Goal: Transaction & Acquisition: Purchase product/service

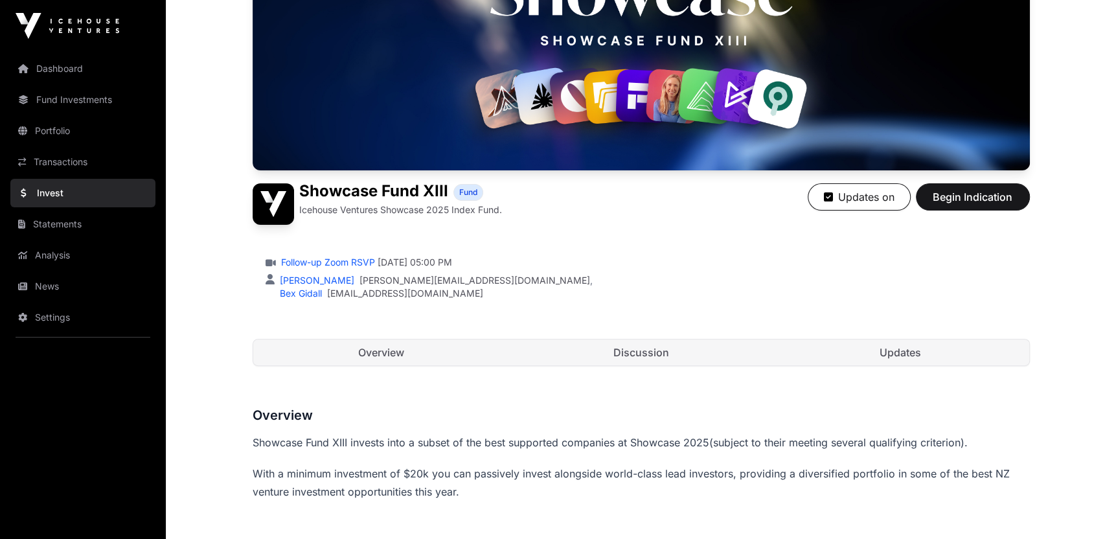
scroll to position [190, 0]
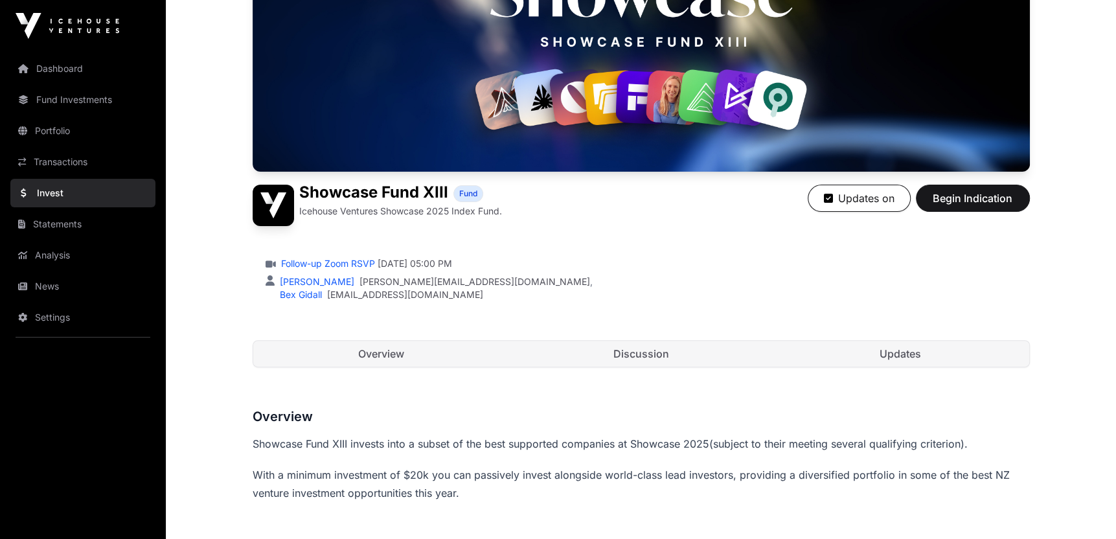
click at [912, 350] on link "Updates" at bounding box center [900, 354] width 257 height 26
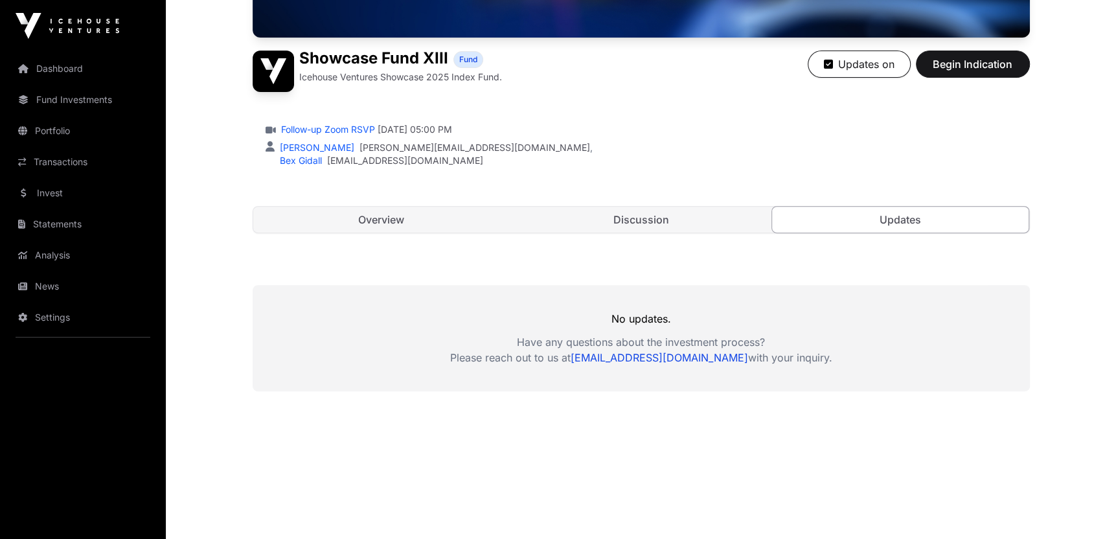
scroll to position [337, 0]
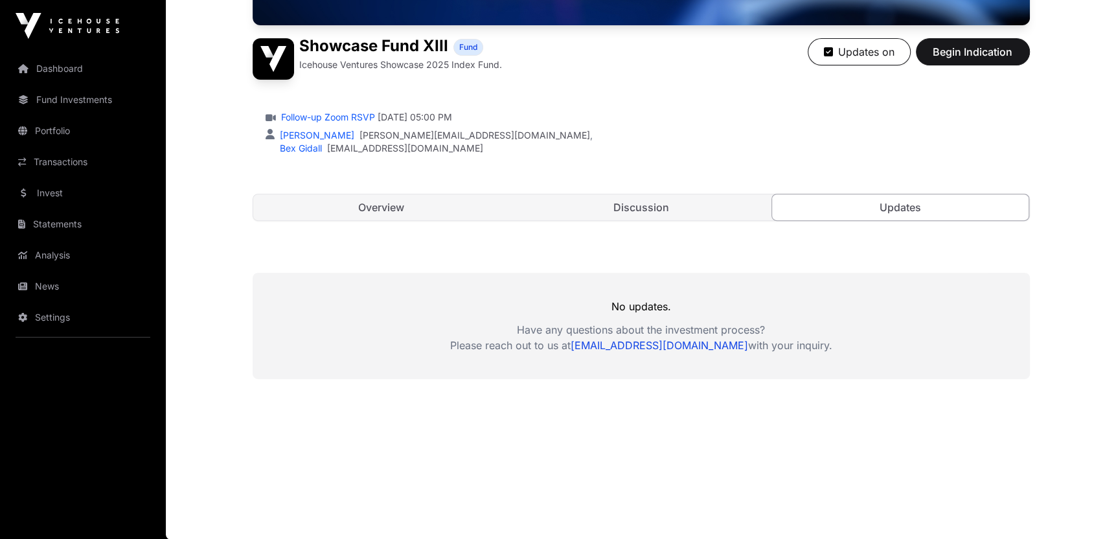
click at [708, 211] on link "Discussion" at bounding box center [640, 207] width 257 height 26
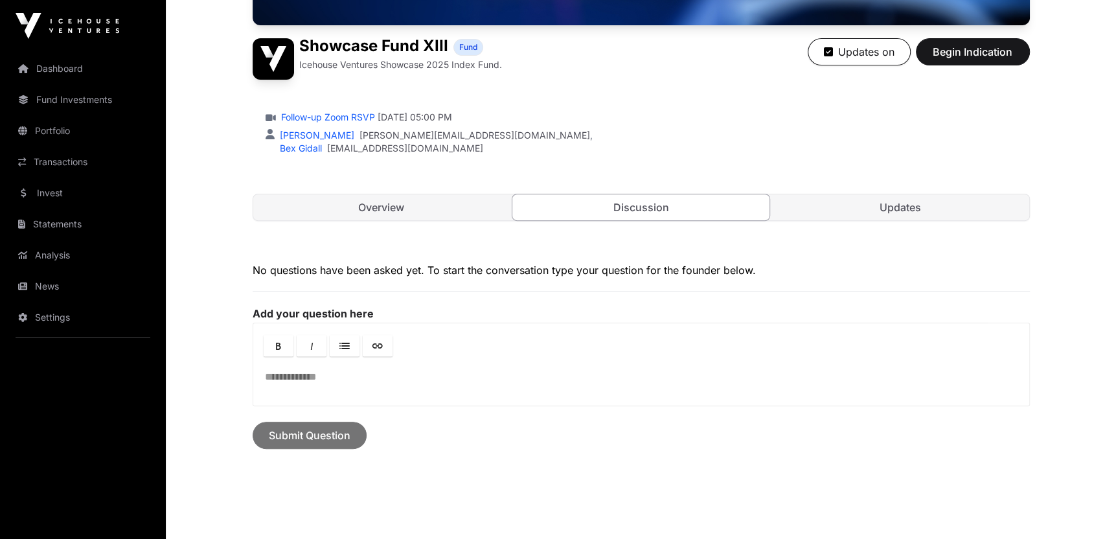
click at [361, 205] on link "Overview" at bounding box center [381, 207] width 257 height 26
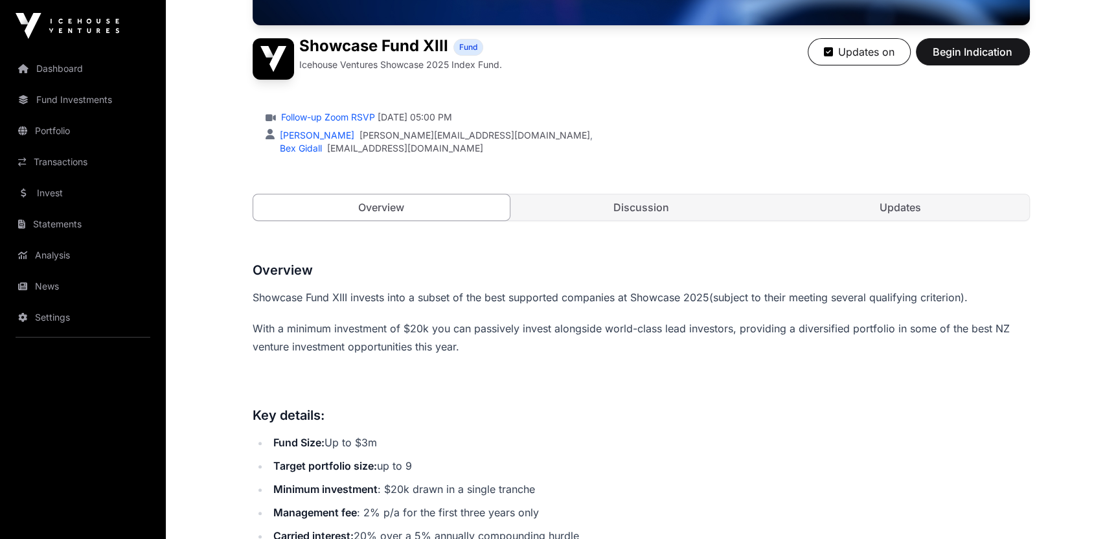
click at [74, 65] on link "Dashboard" at bounding box center [82, 68] width 145 height 28
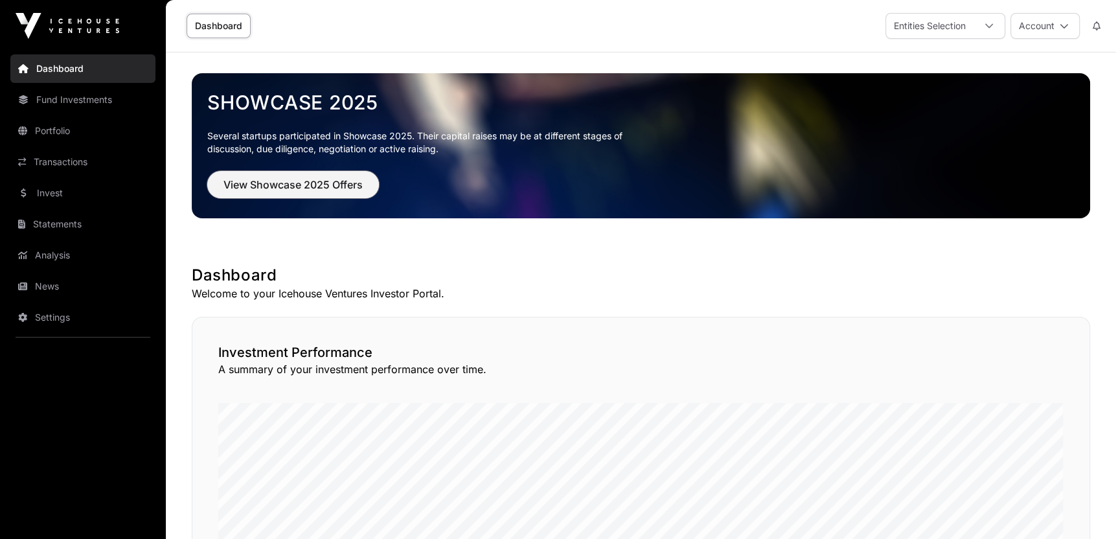
click at [310, 177] on span "View Showcase 2025 Offers" at bounding box center [292, 185] width 139 height 16
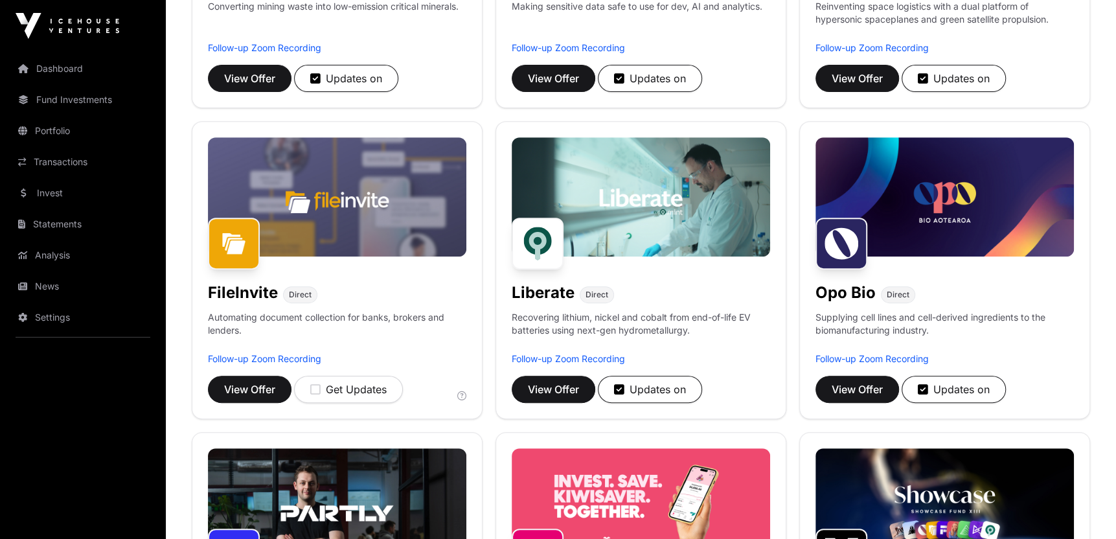
scroll to position [395, 0]
click at [555, 393] on span "View Offer" at bounding box center [553, 389] width 51 height 16
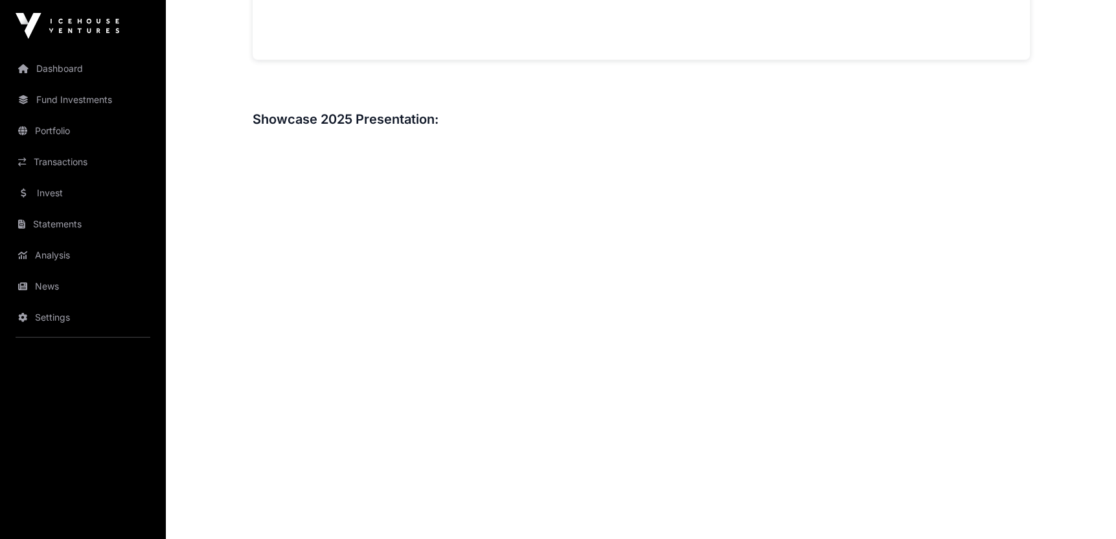
scroll to position [1458, 0]
click at [80, 75] on link "Dashboard" at bounding box center [82, 68] width 145 height 28
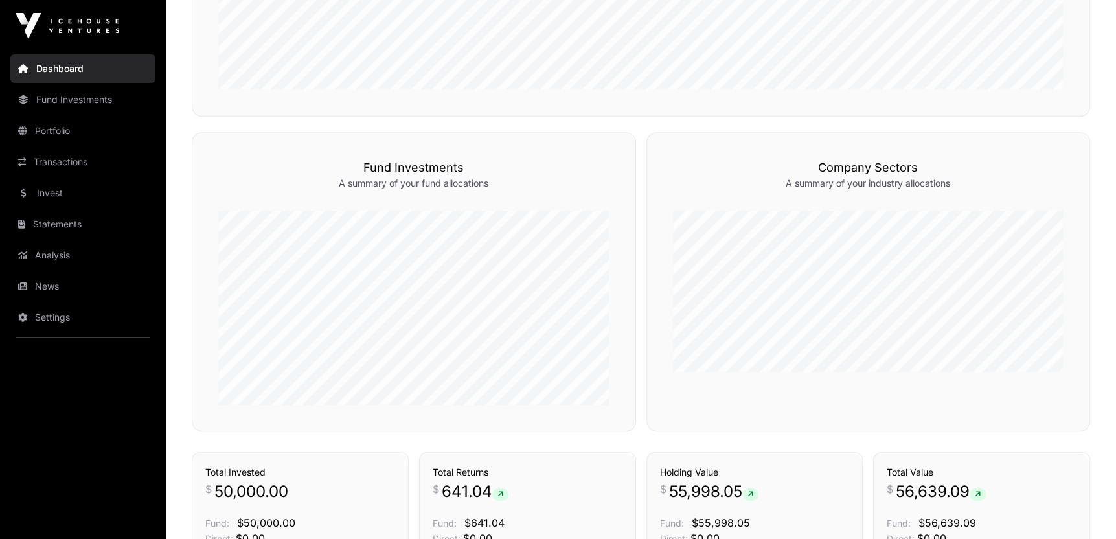
scroll to position [576, 0]
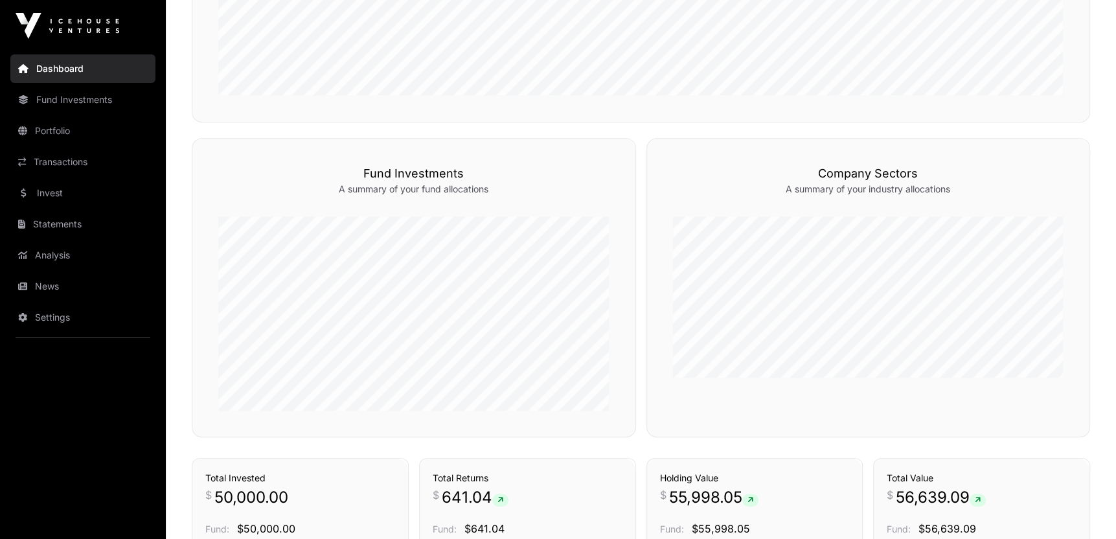
click at [596, 122] on link "Funds" at bounding box center [601, 115] width 41 height 13
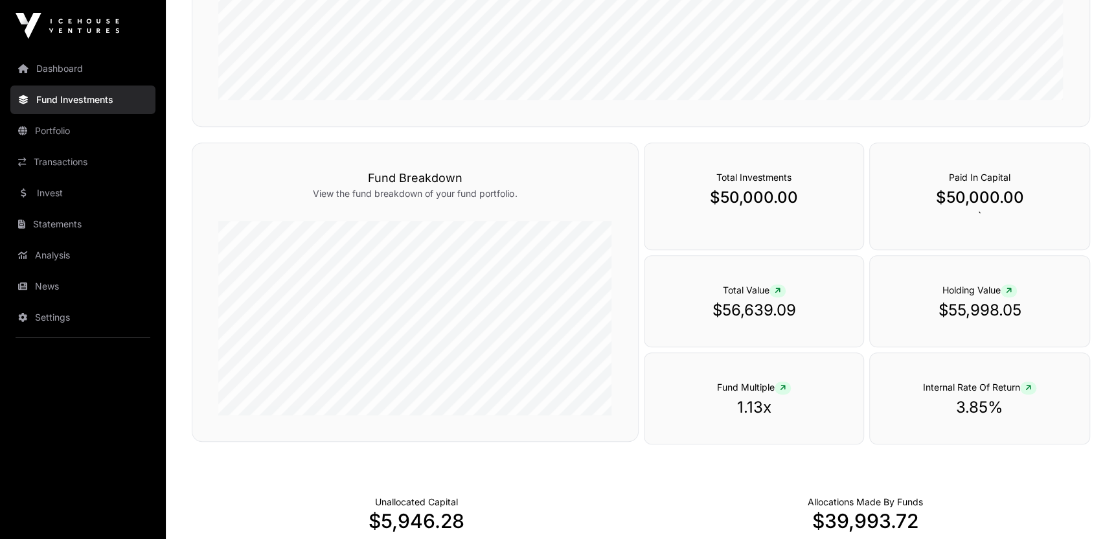
scroll to position [415, 0]
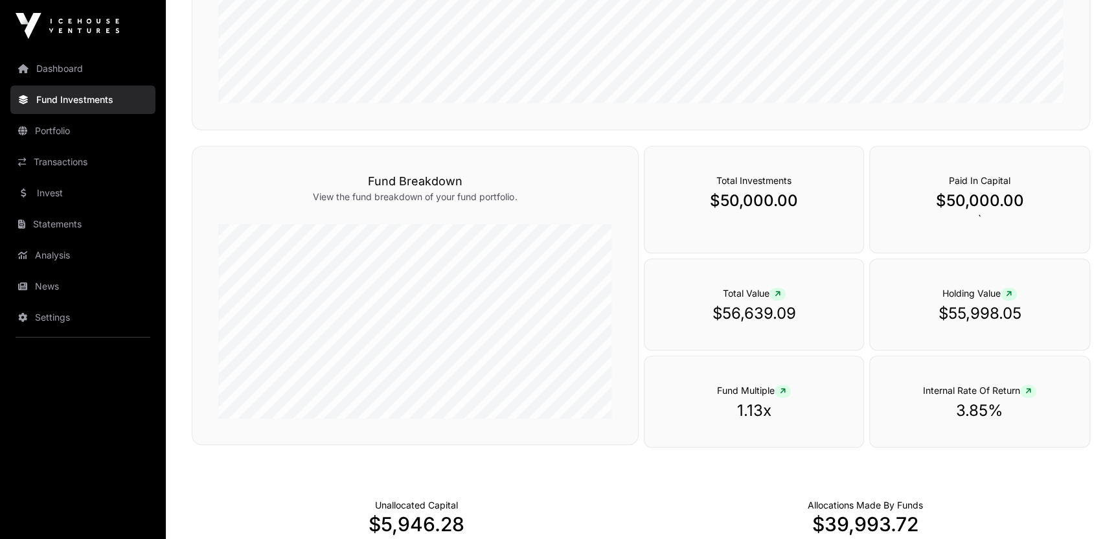
click at [416, 174] on h3 "Fund Breakdown" at bounding box center [415, 181] width 394 height 18
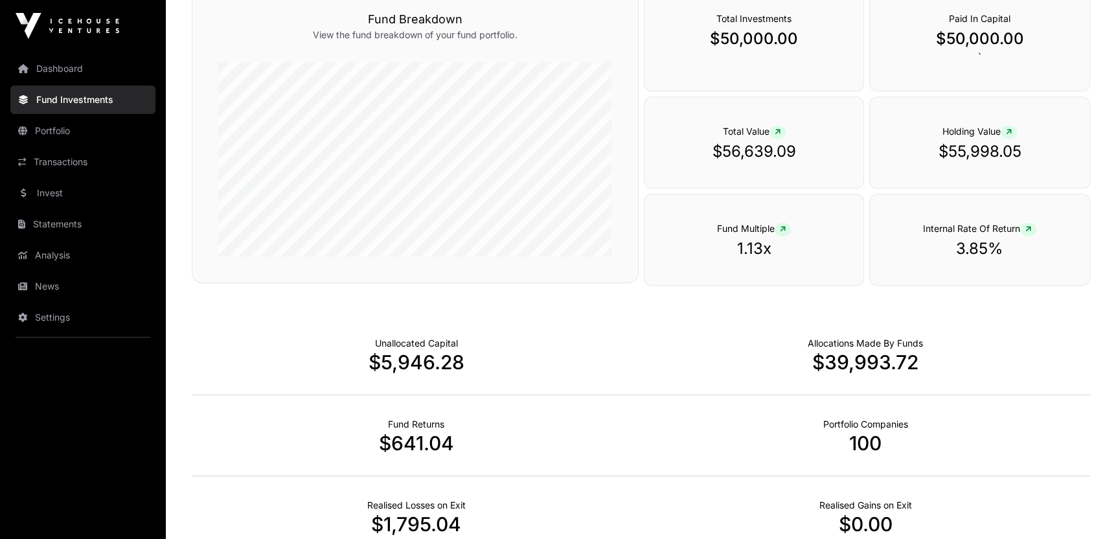
scroll to position [569, 0]
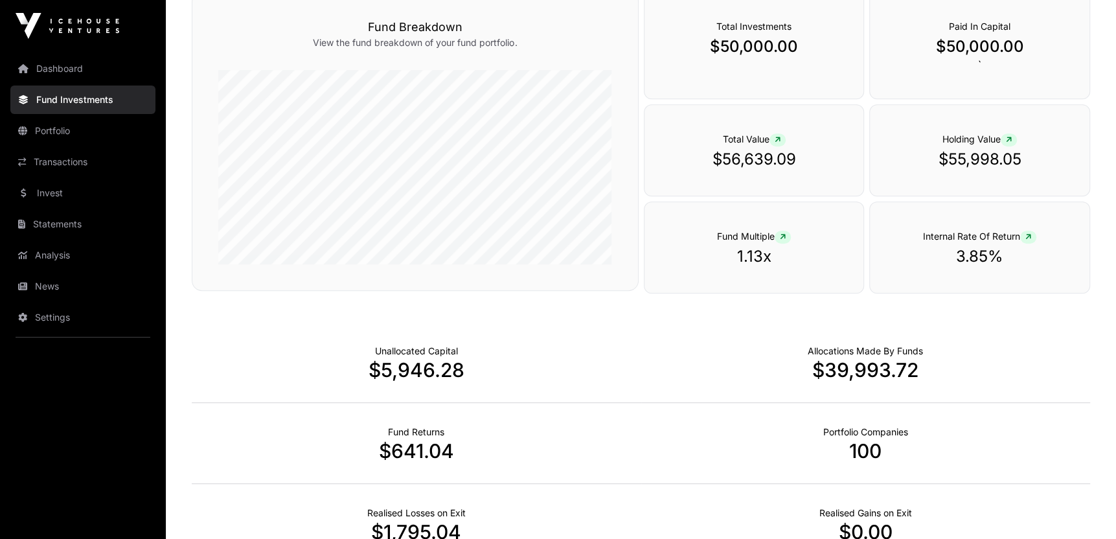
click at [62, 125] on link "Portfolio" at bounding box center [82, 131] width 145 height 28
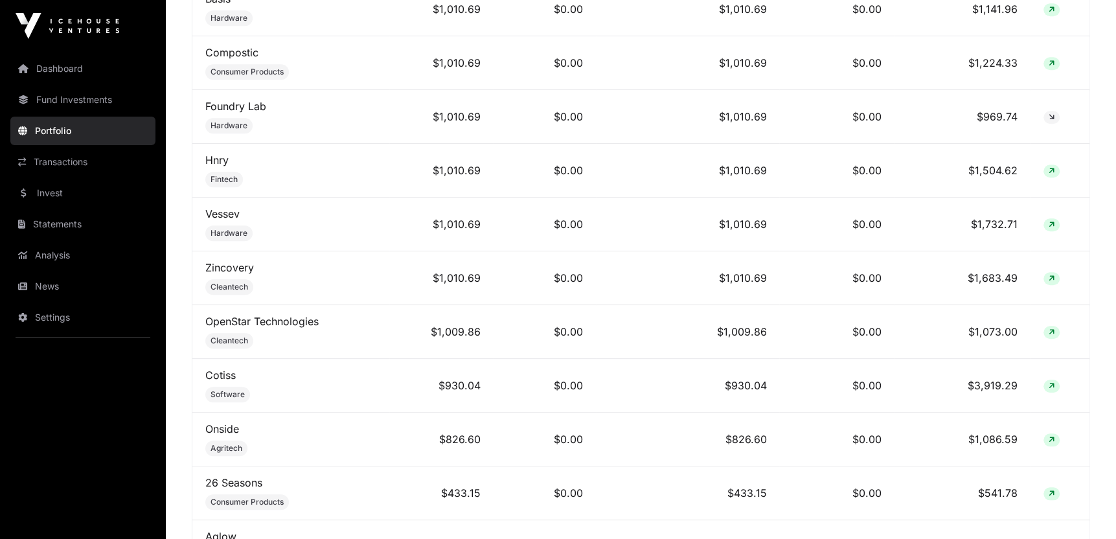
scroll to position [834, 0]
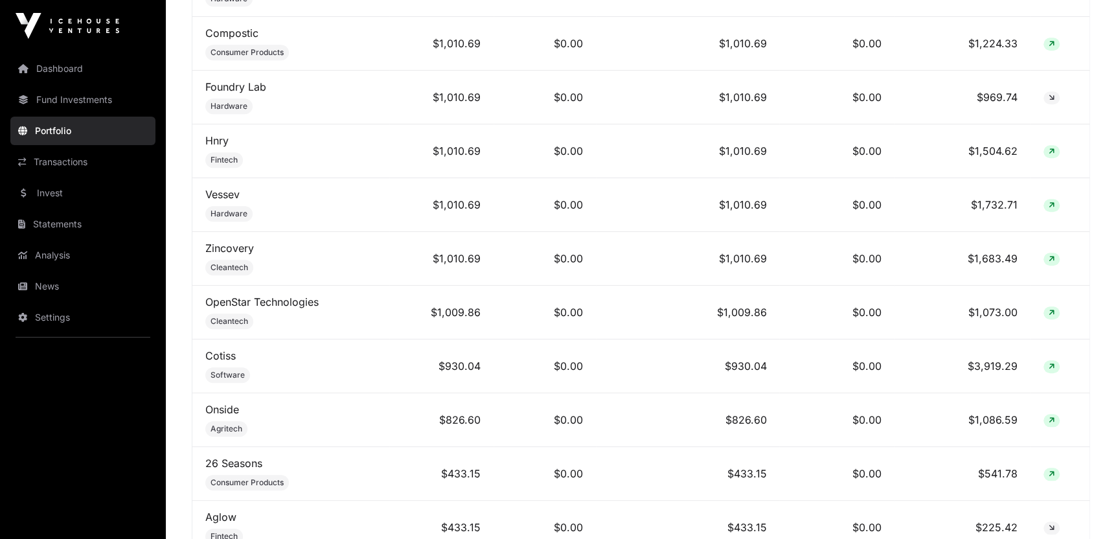
click at [514, 275] on td "$0.00" at bounding box center [545, 259] width 102 height 54
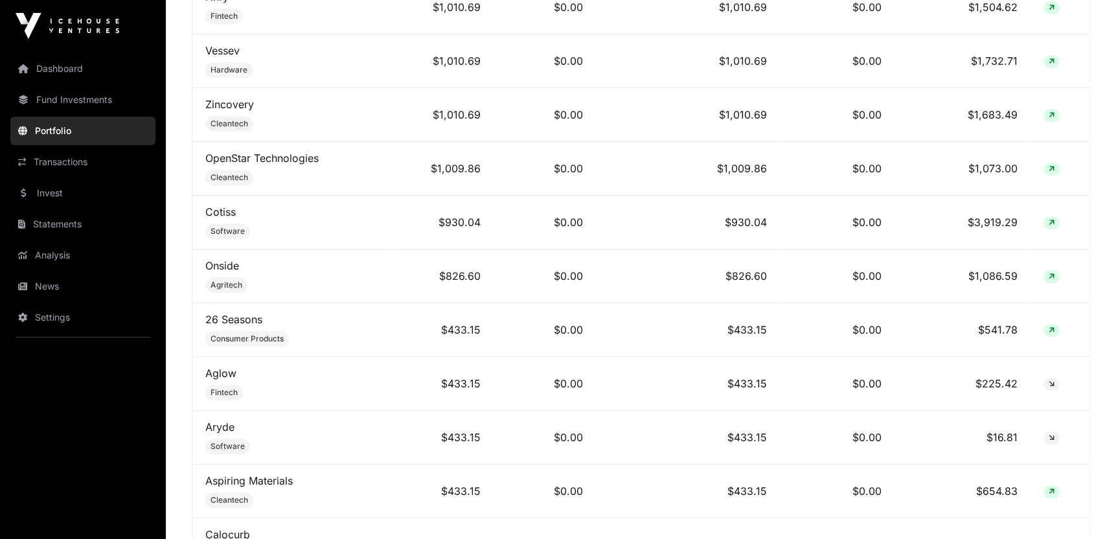
scroll to position [990, 0]
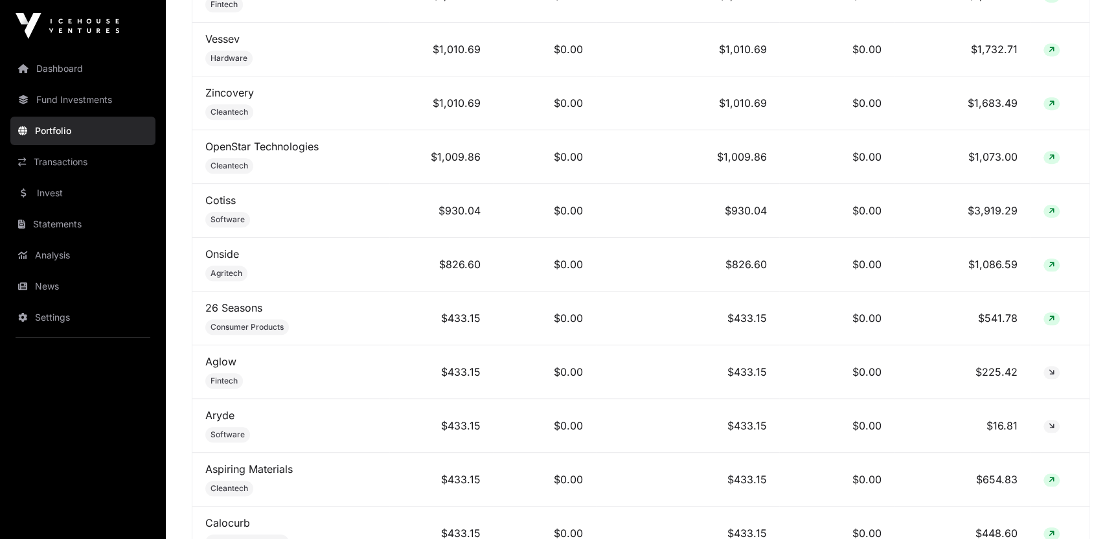
click at [220, 199] on link "Cotiss" at bounding box center [220, 200] width 30 height 13
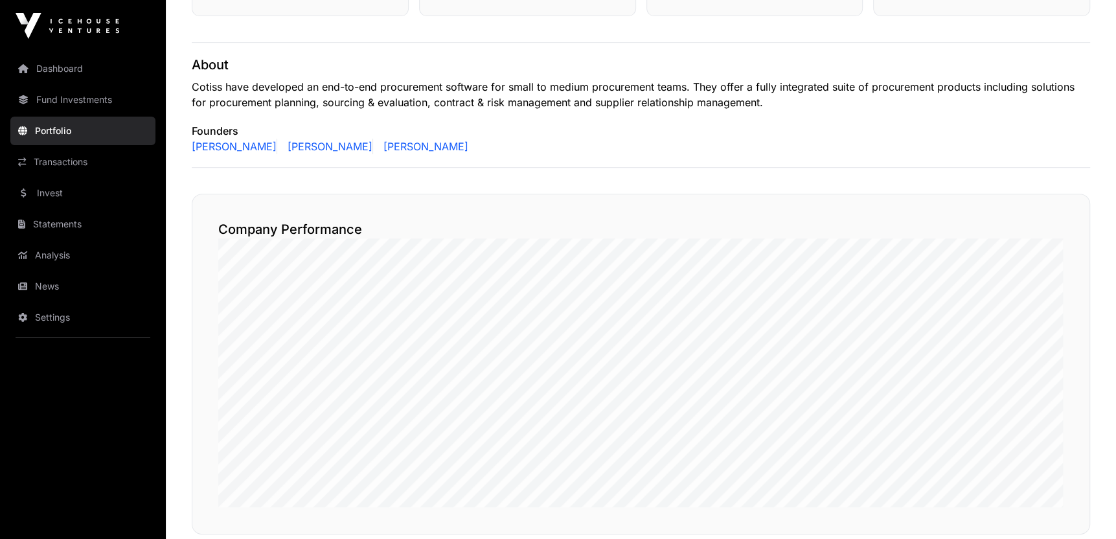
scroll to position [483, 0]
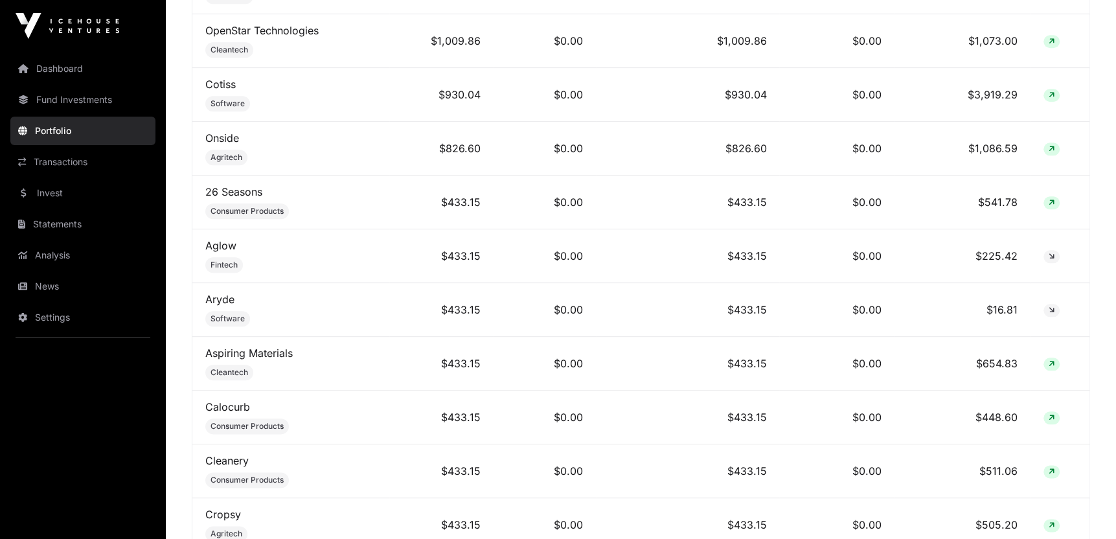
scroll to position [1108, 0]
click at [237, 345] on link "Aspiring Materials" at bounding box center [248, 351] width 87 height 13
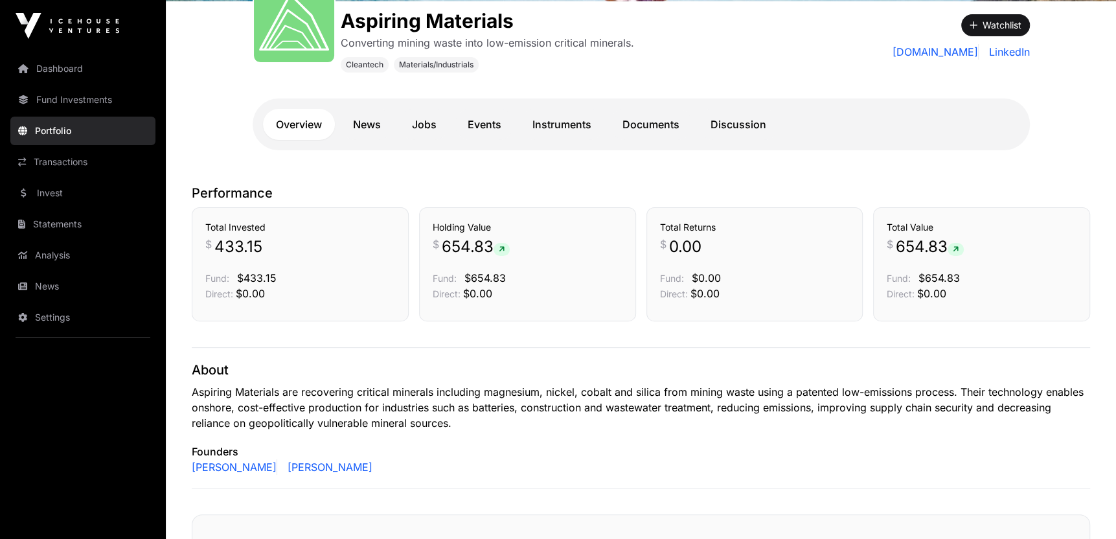
scroll to position [218, 0]
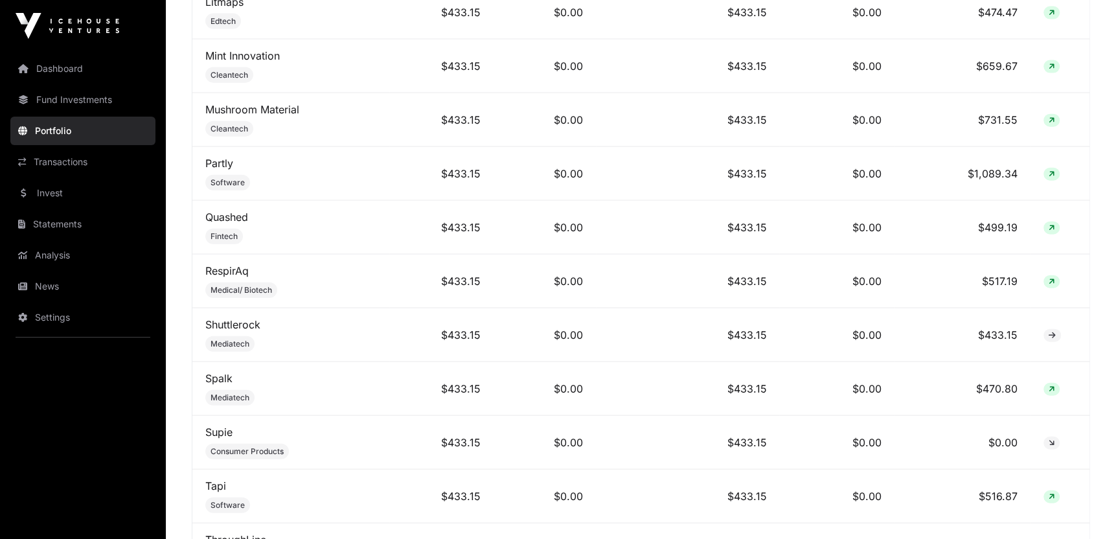
scroll to position [2479, 0]
click at [825, 258] on td "$0.00" at bounding box center [836, 281] width 115 height 54
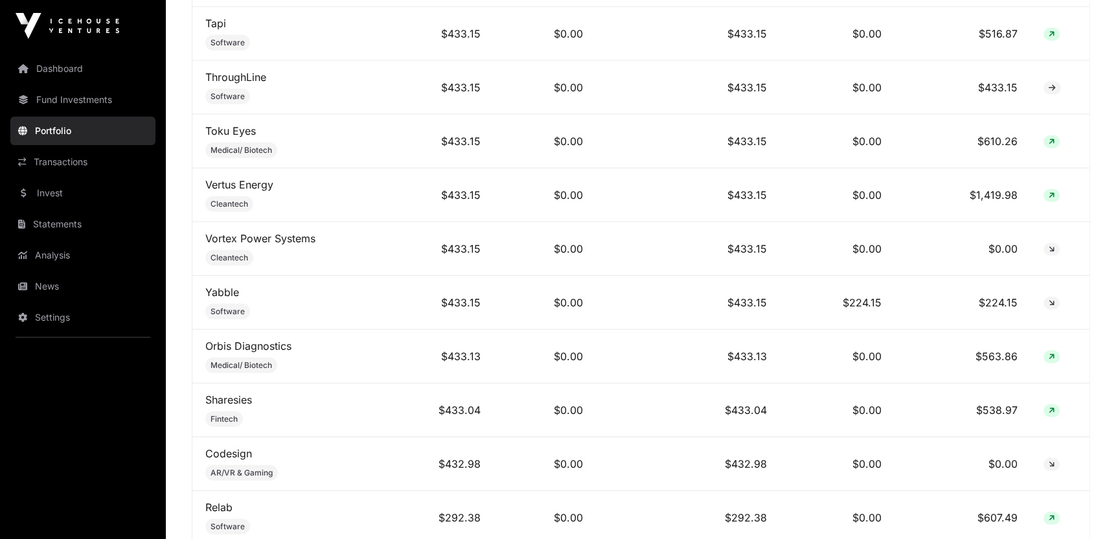
scroll to position [2948, 0]
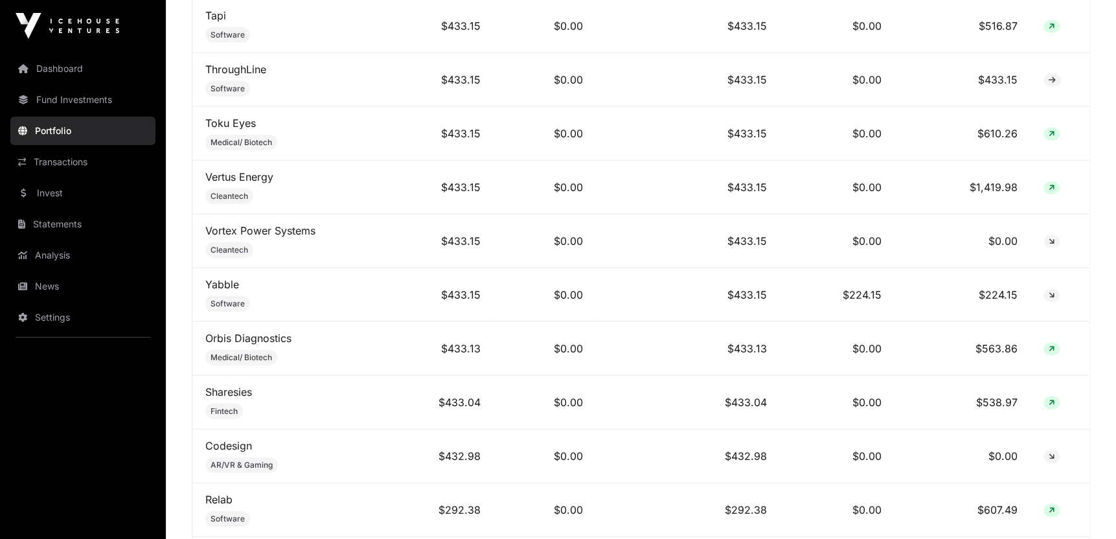
click at [740, 381] on td "$433.04" at bounding box center [688, 403] width 184 height 54
click at [231, 385] on link "Sharesies" at bounding box center [228, 391] width 47 height 13
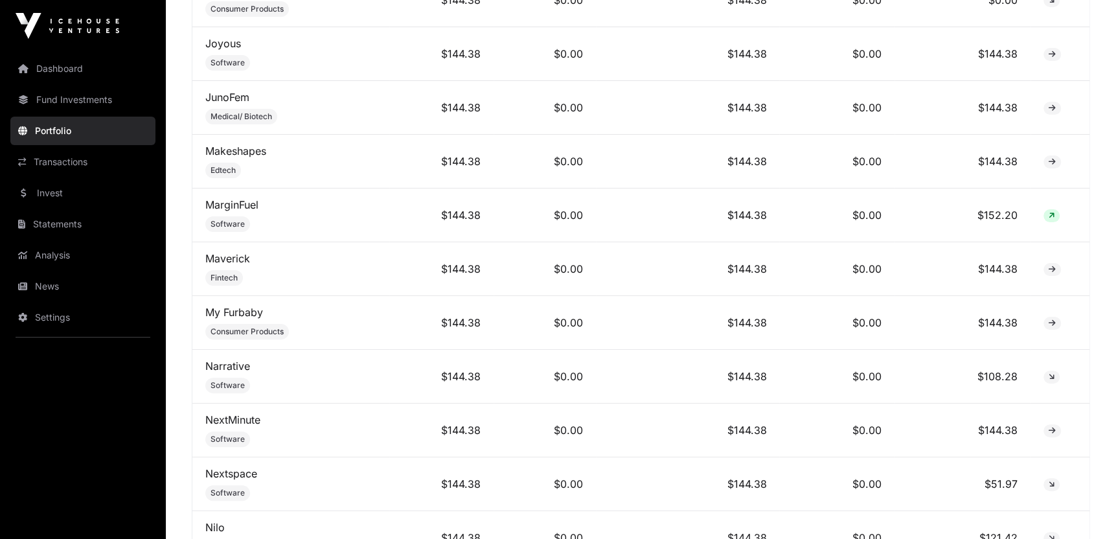
scroll to position [4247, 0]
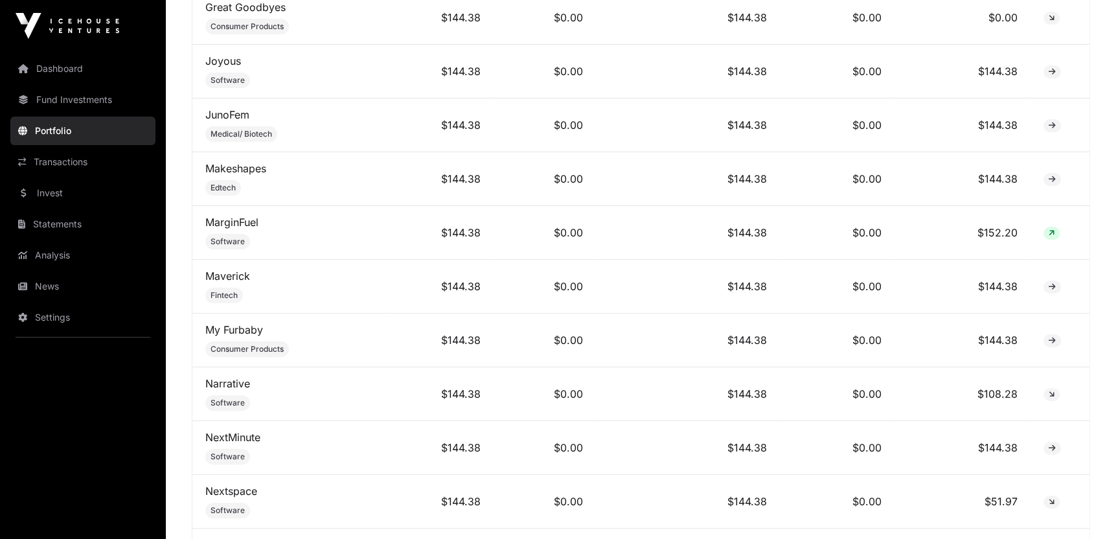
click at [63, 70] on link "Dashboard" at bounding box center [82, 68] width 145 height 28
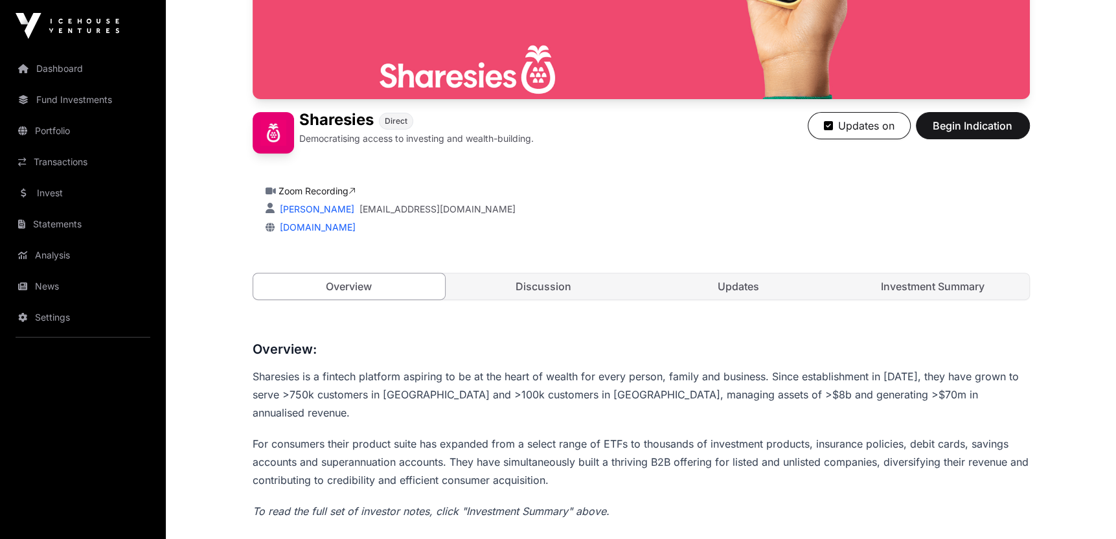
scroll to position [264, 0]
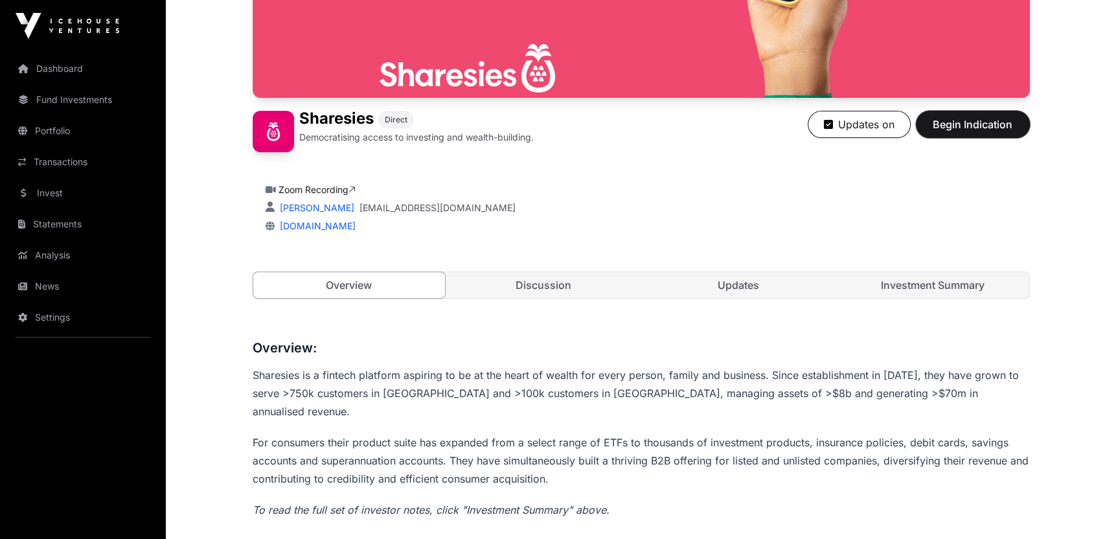
click at [975, 124] on span "Begin Indication" at bounding box center [973, 125] width 82 height 16
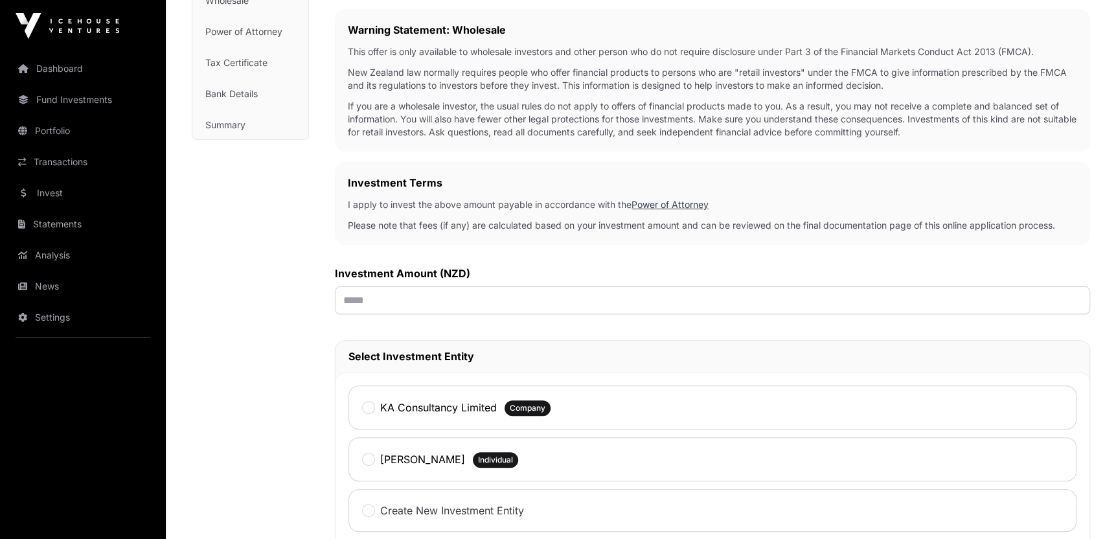
scroll to position [215, 0]
click at [529, 307] on input "text" at bounding box center [712, 300] width 755 height 28
type input "******"
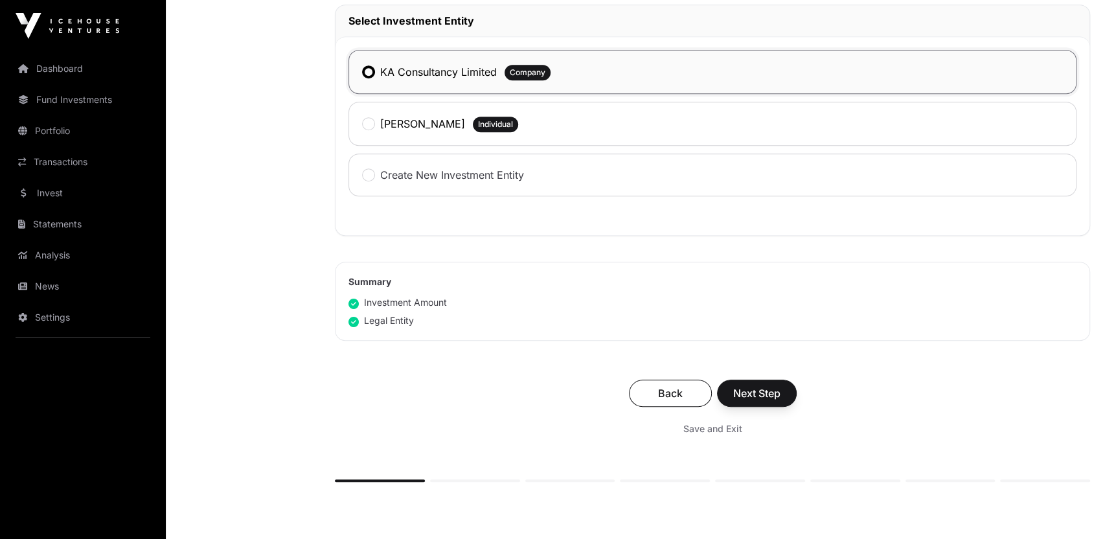
scroll to position [551, 0]
click at [757, 389] on span "Next Step" at bounding box center [756, 393] width 47 height 16
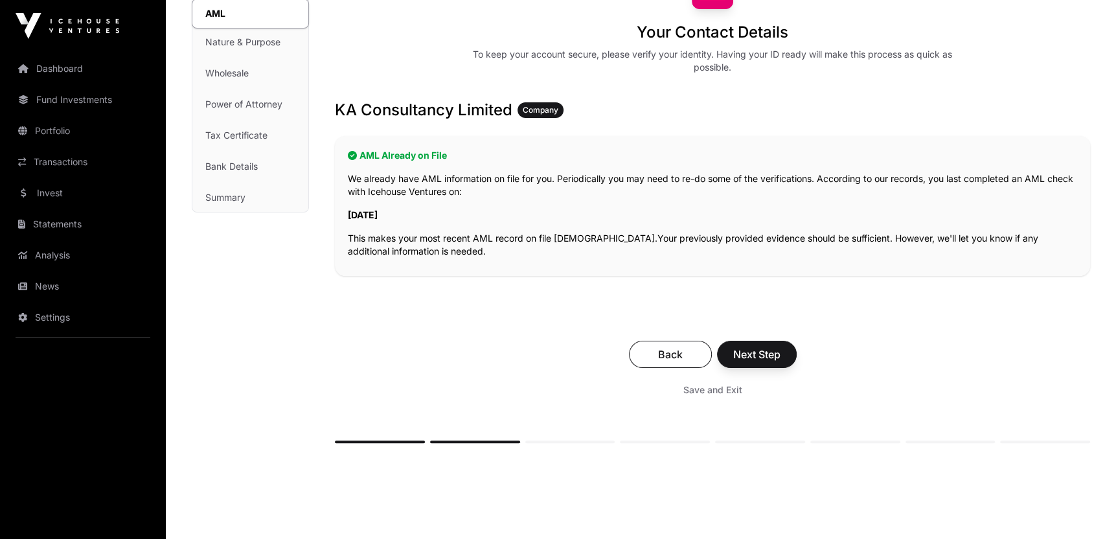
scroll to position [142, 0]
click at [758, 354] on span "Next Step" at bounding box center [756, 354] width 47 height 16
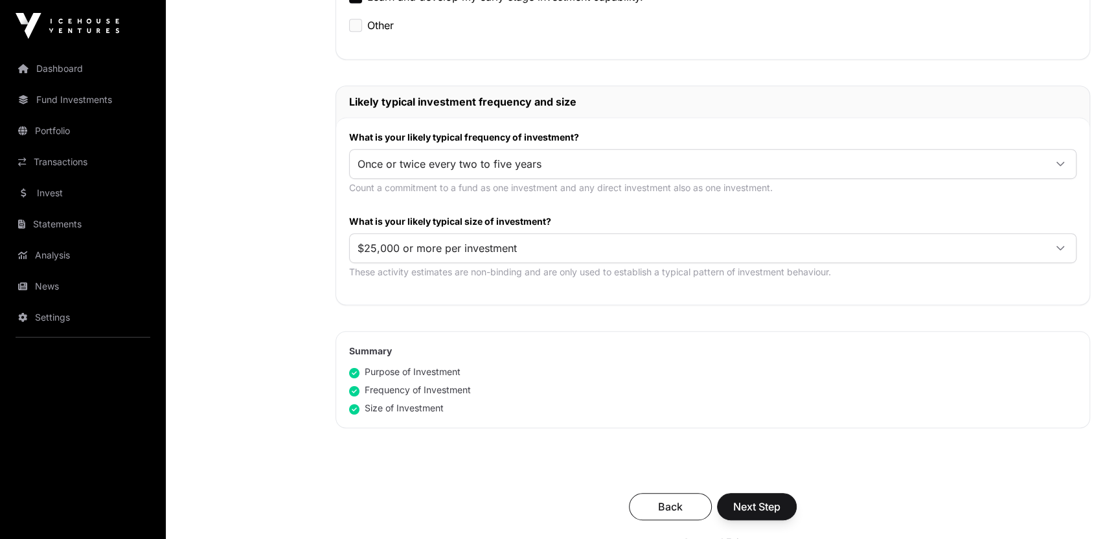
scroll to position [575, 0]
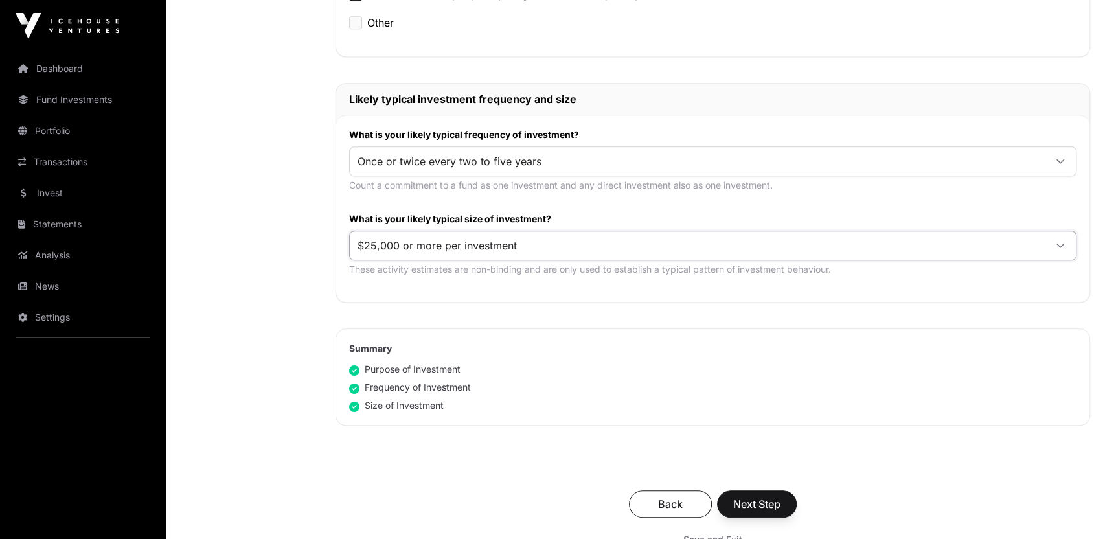
click at [650, 244] on span "$25,000 or more per investment" at bounding box center [697, 245] width 695 height 23
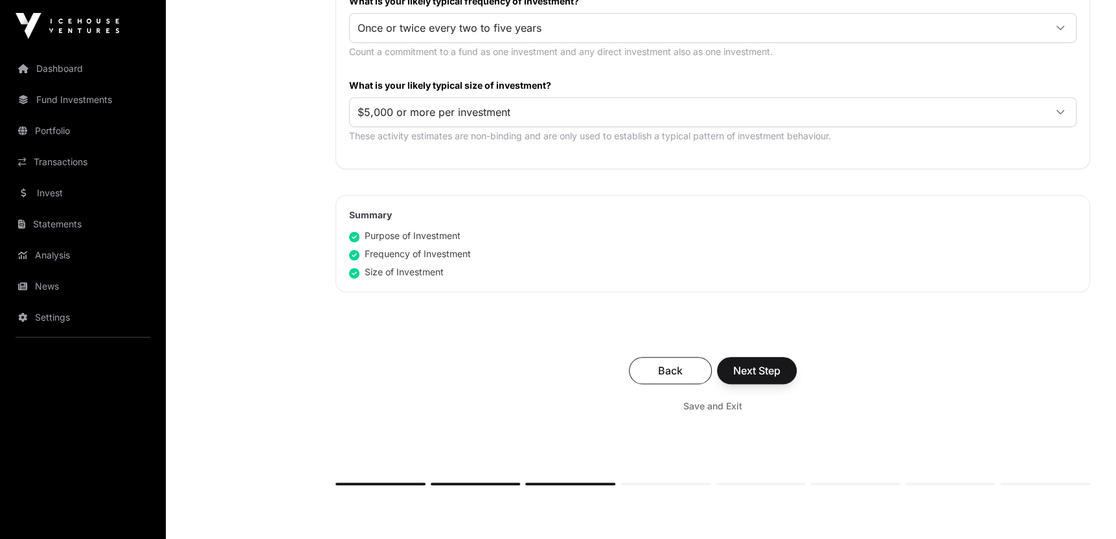
scroll to position [709, 0]
click at [780, 370] on button "Next Step" at bounding box center [757, 369] width 80 height 27
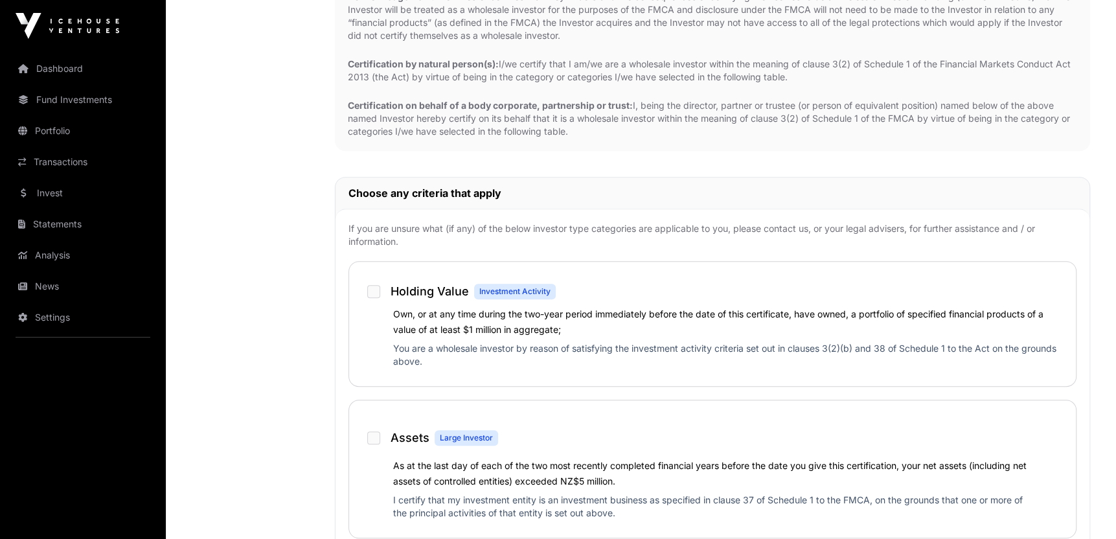
scroll to position [665, 0]
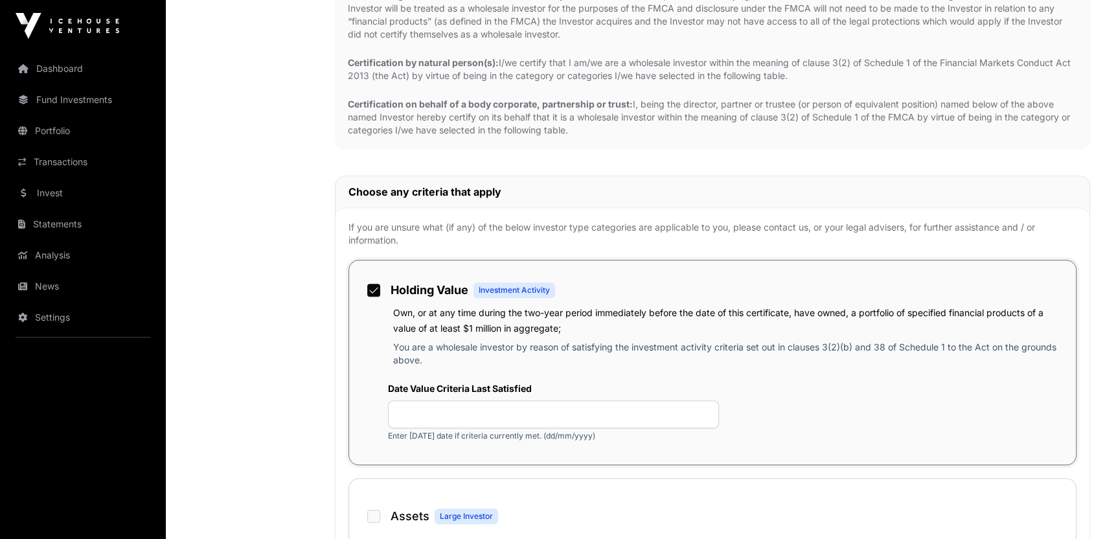
click at [693, 348] on p "You are a wholesale investor by reason of satisfying the investment activity cr…" at bounding box center [728, 356] width 670 height 31
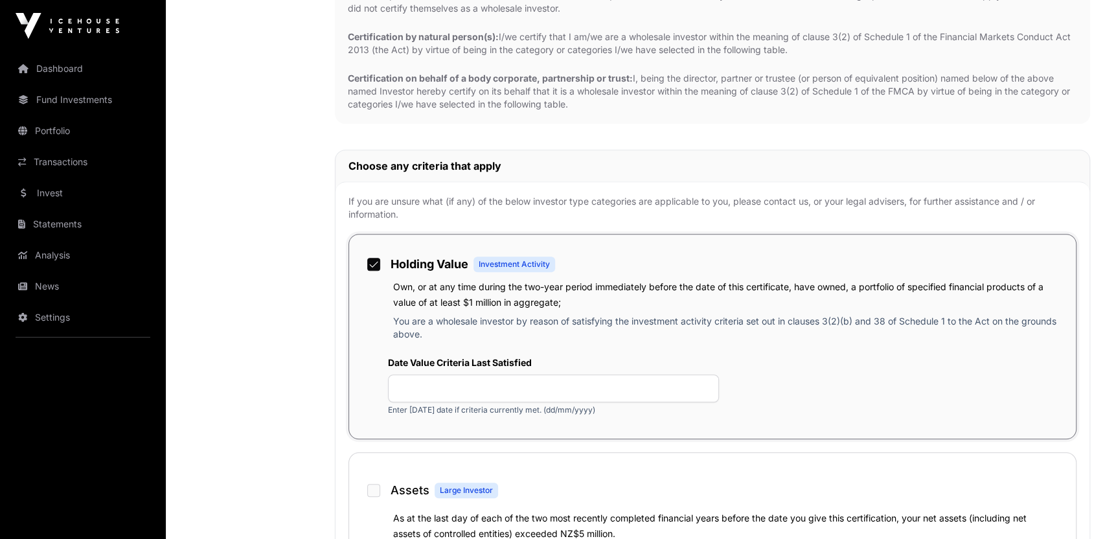
scroll to position [691, 0]
